Goal: Transaction & Acquisition: Purchase product/service

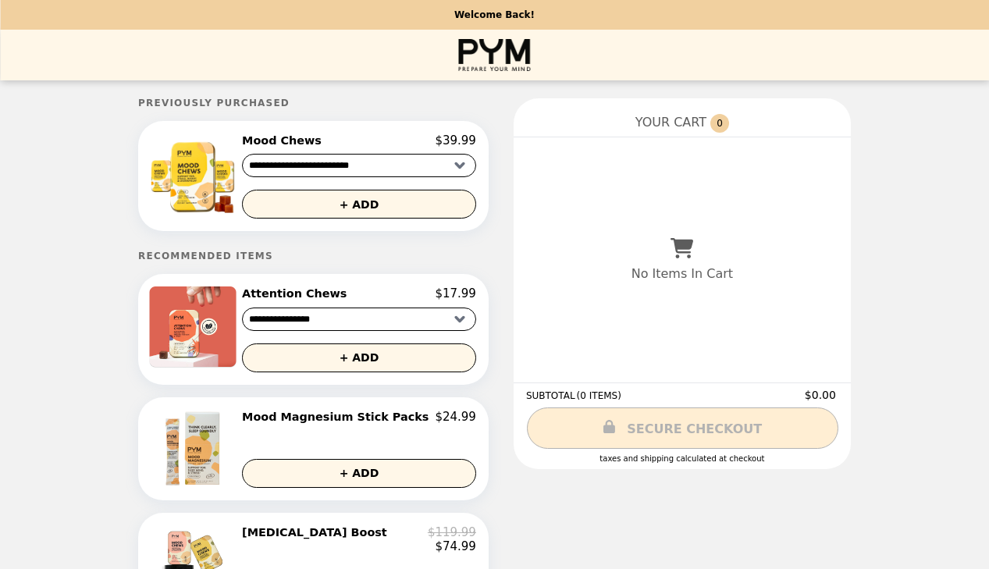
click at [373, 418] on h2 "Mood Magnesium Stick Packs" at bounding box center [338, 417] width 193 height 14
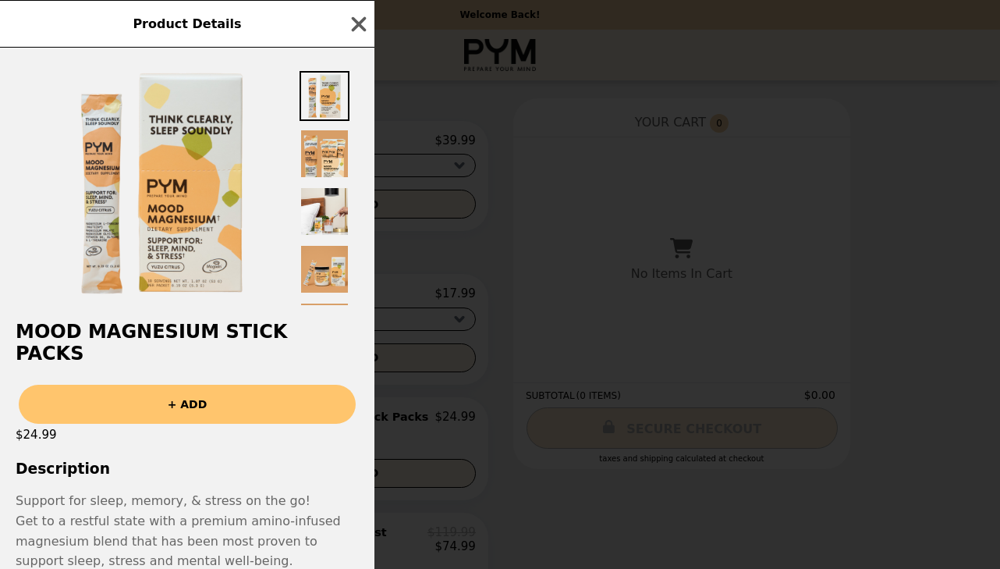
click at [217, 460] on h3 "Description" at bounding box center [187, 468] width 375 height 16
click at [95, 511] on p "Get to a restful state with a premium amino-infused magnesium blend that has be…" at bounding box center [187, 541] width 343 height 60
click at [124, 539] on p "Get to a restful state with a premium amino-infused magnesium blend that has be…" at bounding box center [187, 541] width 343 height 60
click at [330, 143] on img at bounding box center [325, 154] width 50 height 50
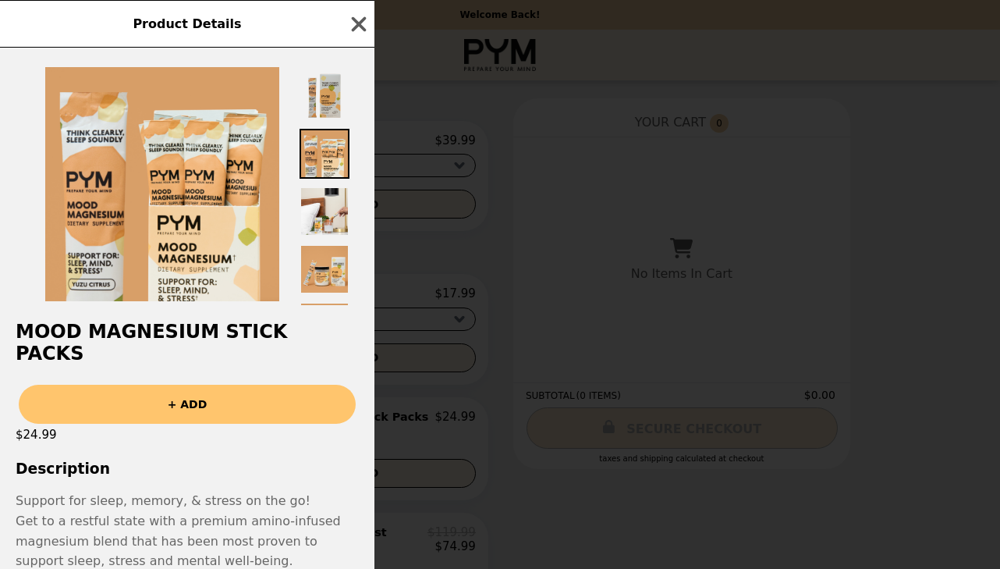
click at [324, 93] on img at bounding box center [325, 96] width 50 height 50
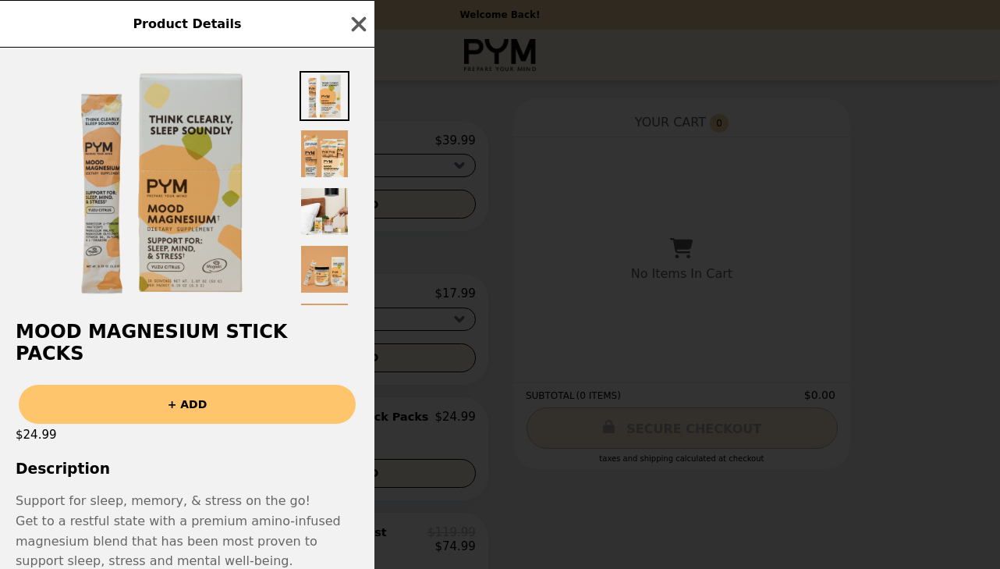
click at [172, 277] on img at bounding box center [162, 184] width 234 height 234
click at [183, 279] on img at bounding box center [162, 184] width 234 height 234
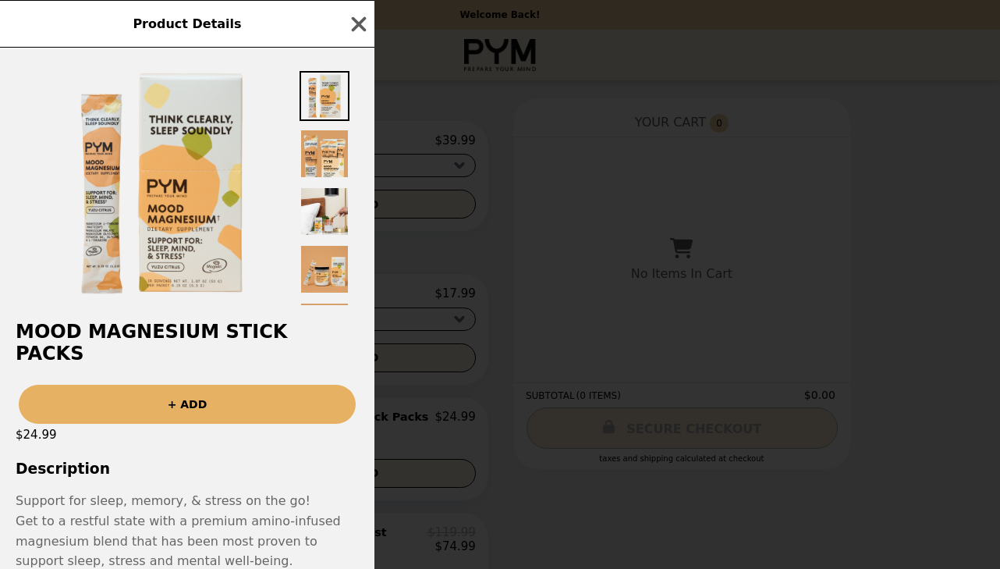
click at [181, 385] on button "+ ADD" at bounding box center [187, 404] width 337 height 39
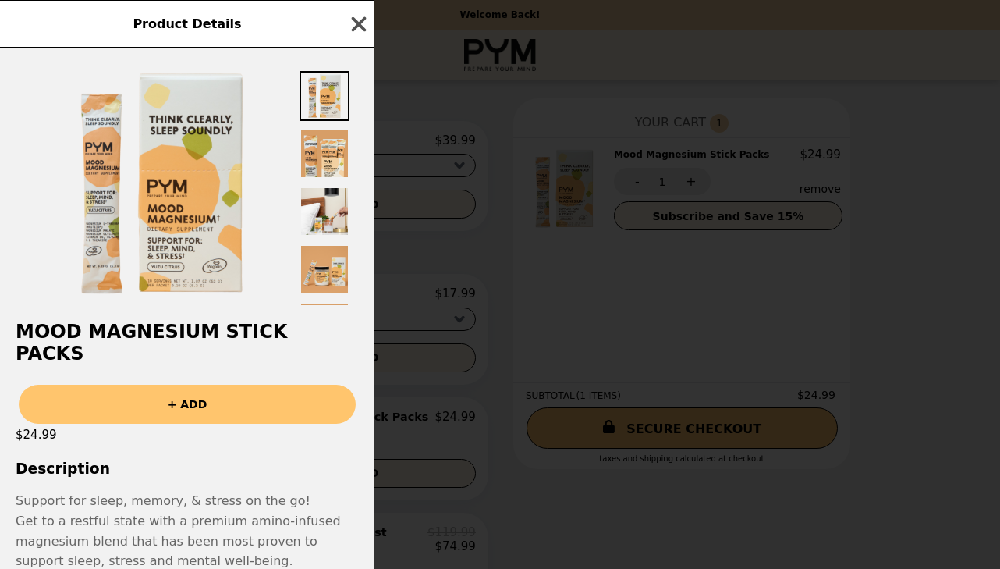
click at [363, 20] on icon "button" at bounding box center [359, 23] width 15 height 15
